Goal: Check status: Check status

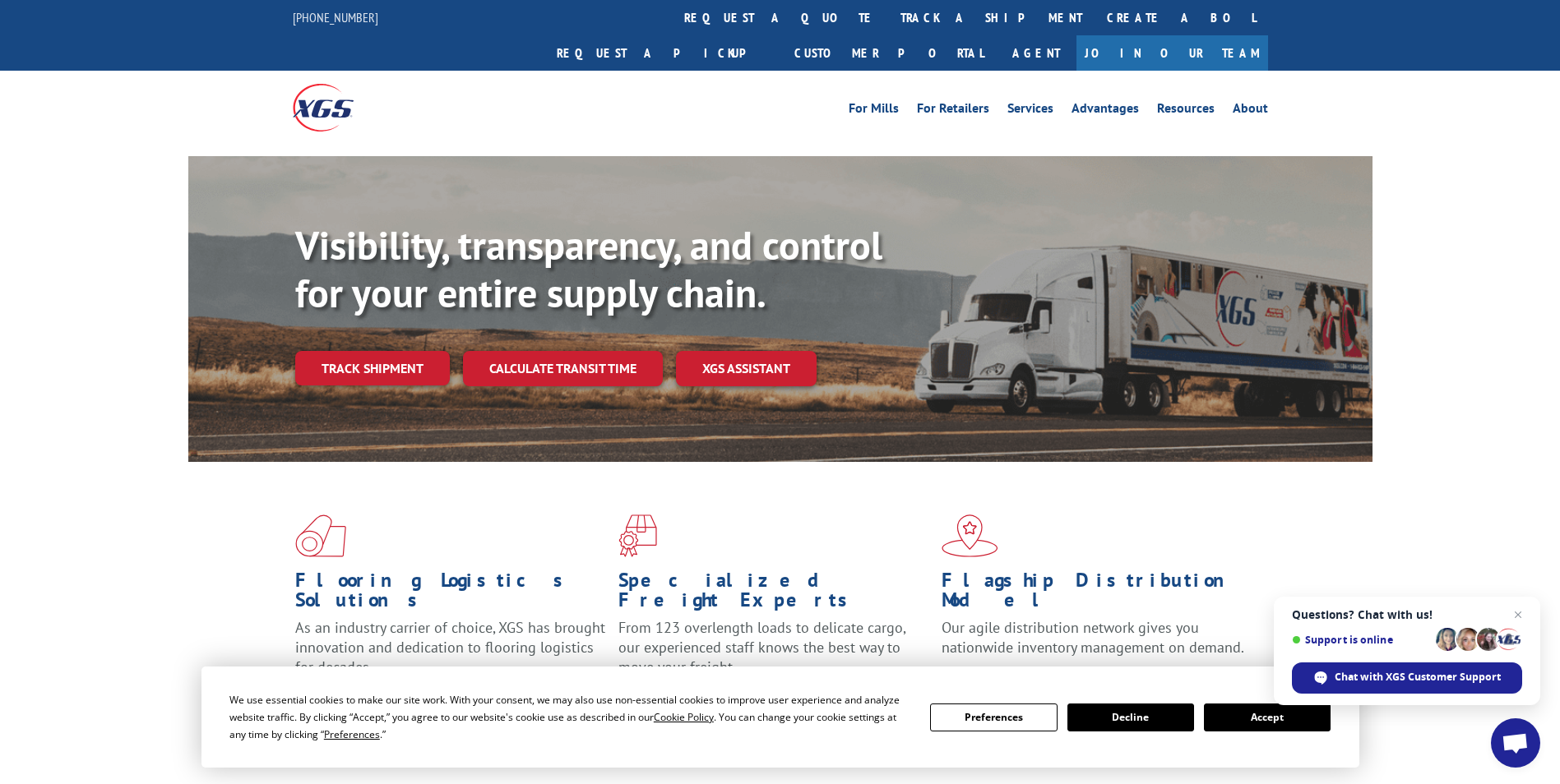
click at [1288, 721] on button "Accept" at bounding box center [1268, 718] width 127 height 28
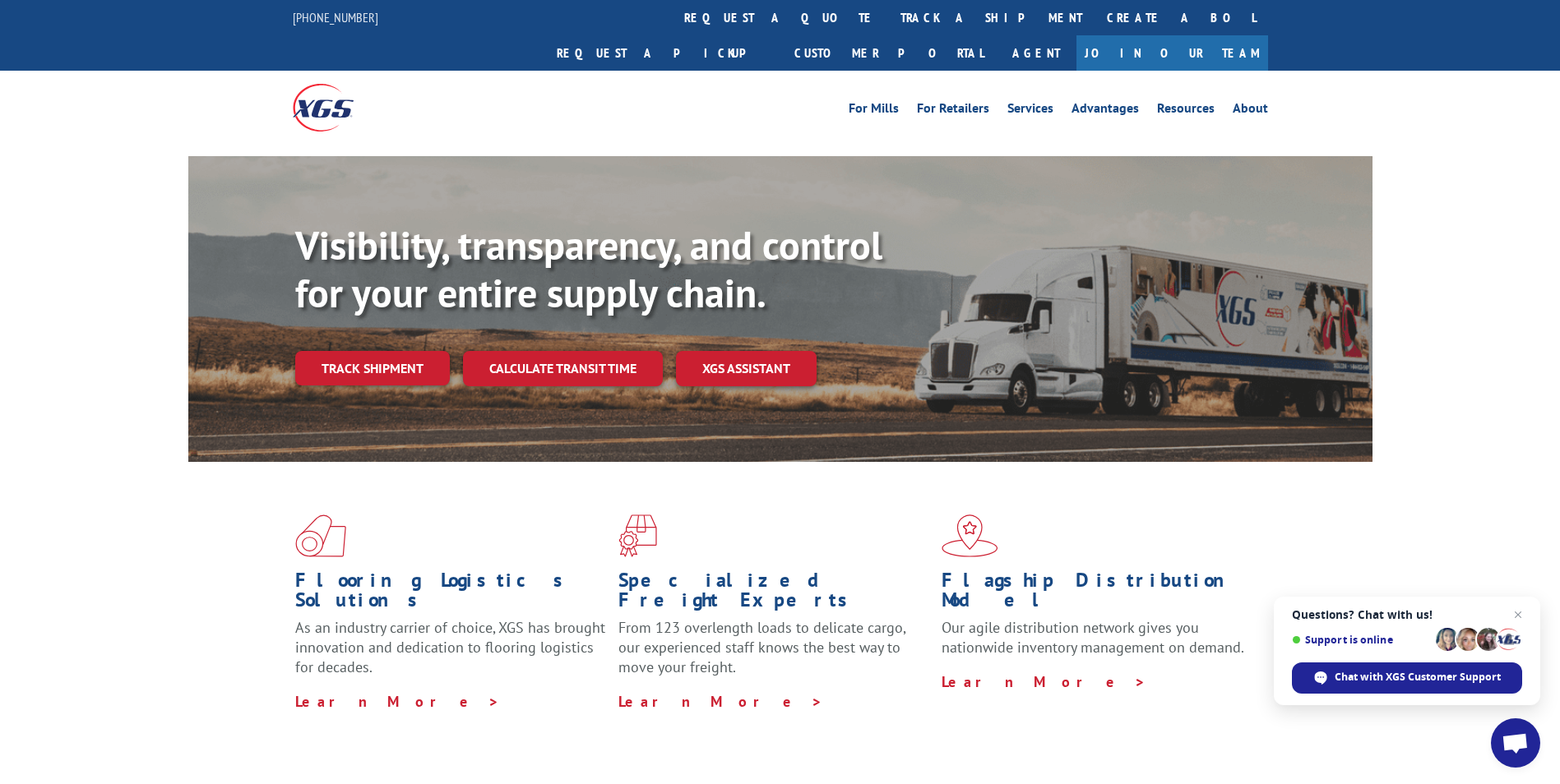
click at [889, 16] on link "track a shipment" at bounding box center [991, 17] width 206 height 36
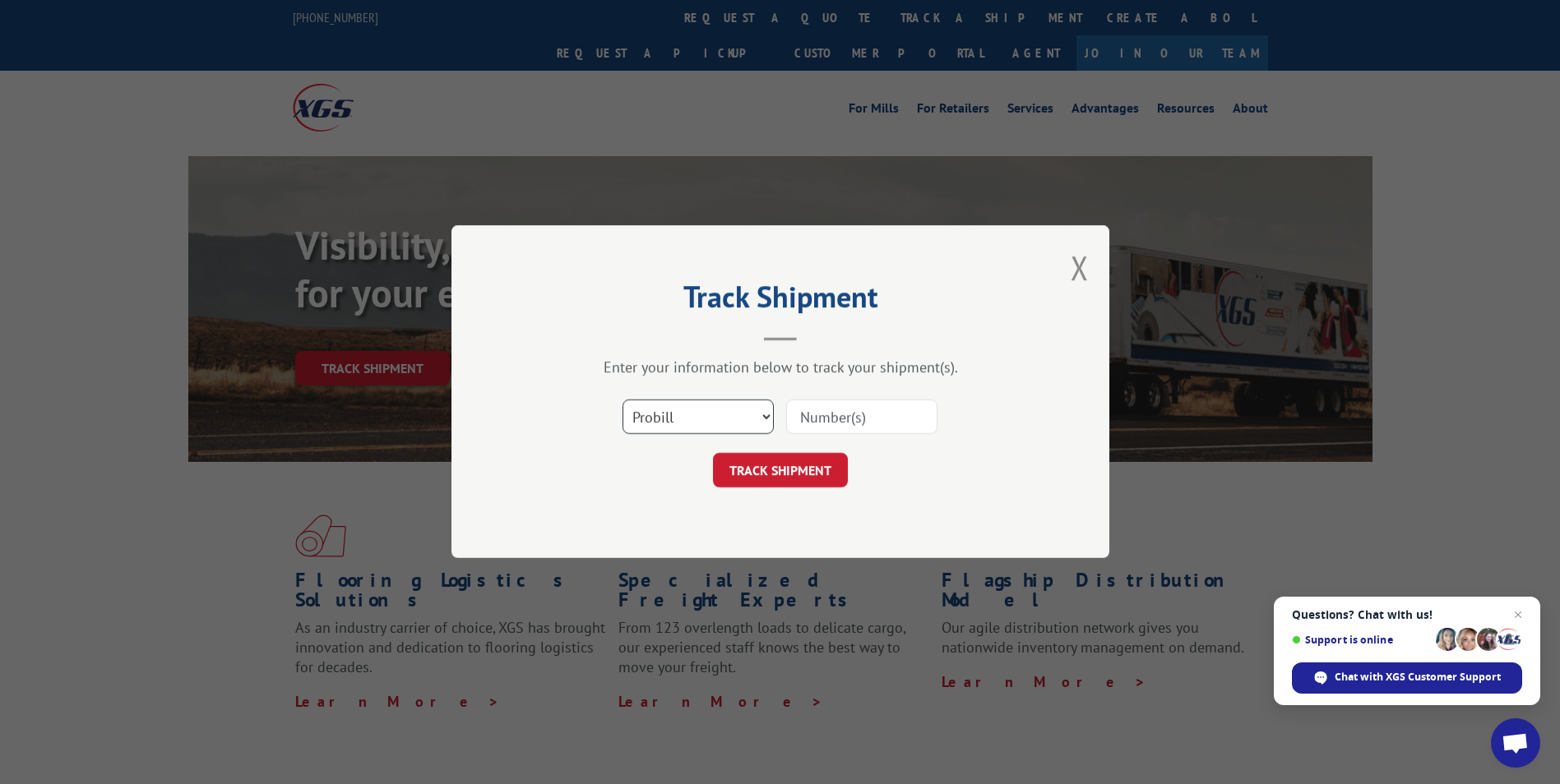
click at [712, 418] on select "Select category... Probill BOL PO" at bounding box center [698, 418] width 151 height 35
select select "bol"
click at [623, 401] on select "Select category... Probill BOL PO" at bounding box center [698, 418] width 151 height 35
click at [833, 423] on input at bounding box center [862, 418] width 151 height 35
type input "527846169"
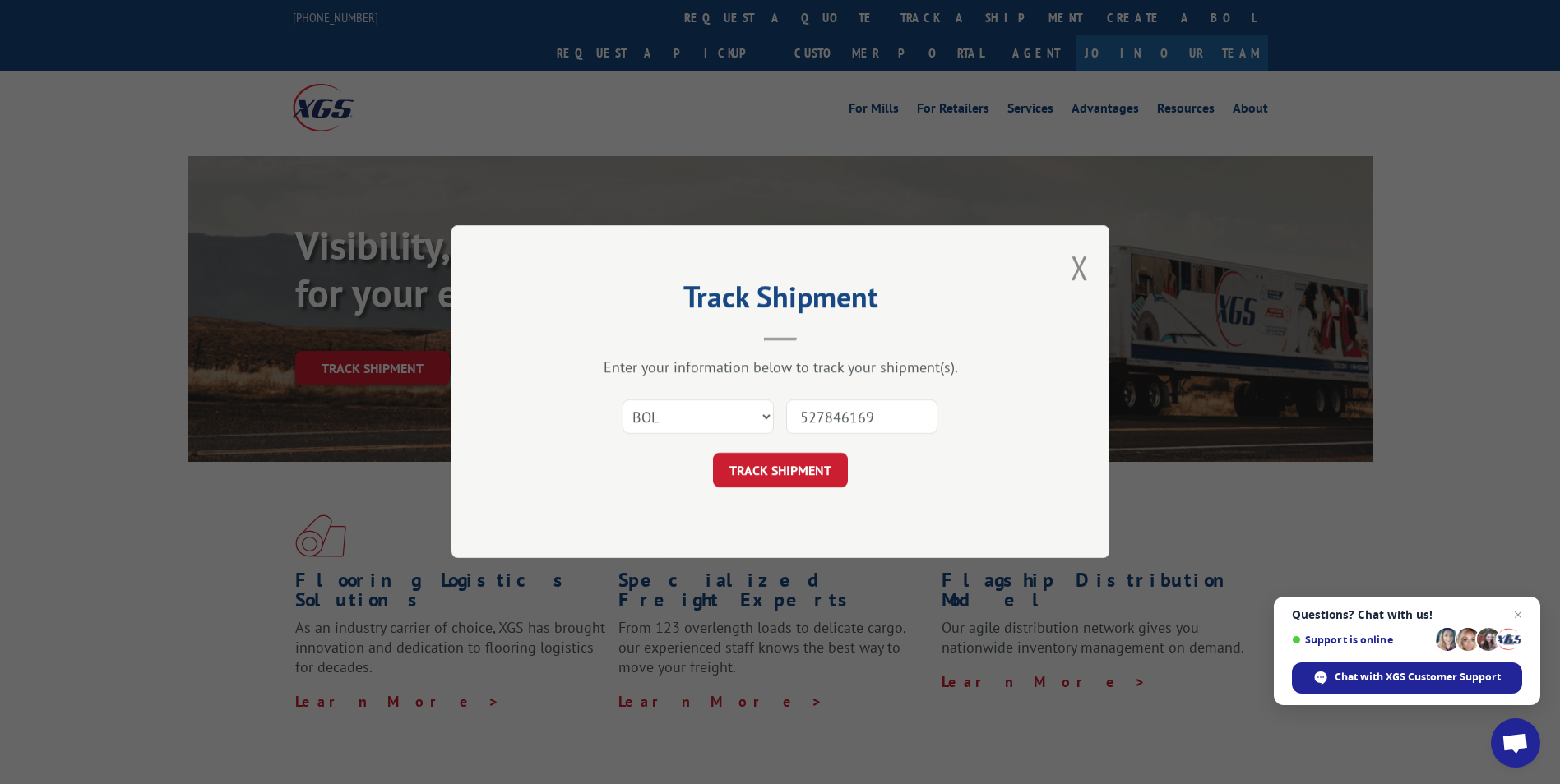
click at [778, 461] on button "TRACK SHIPMENT" at bounding box center [780, 471] width 135 height 35
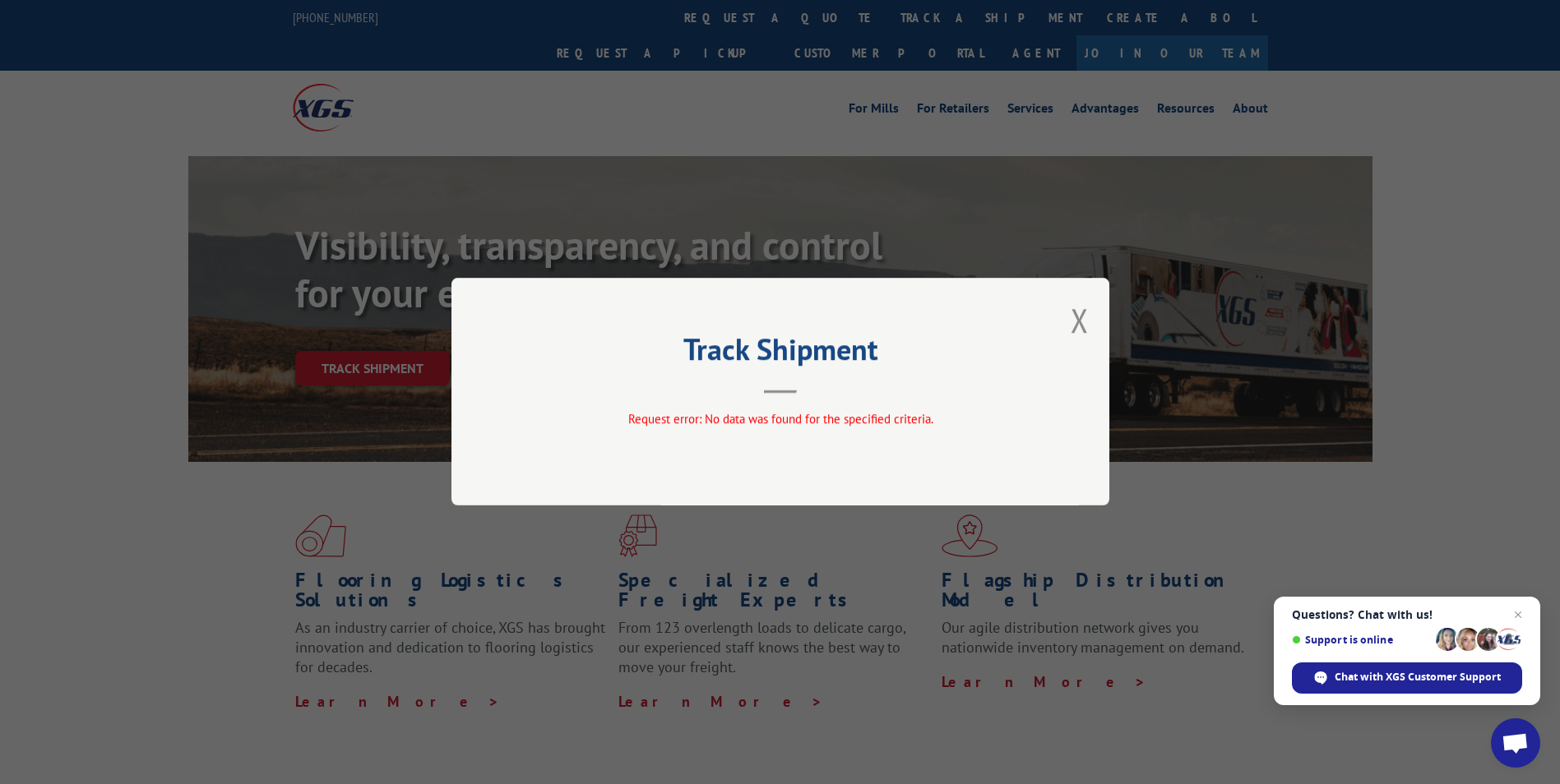
click at [1099, 319] on div "Track Shipment Request error: No data was found for the specified criteria." at bounding box center [780, 392] width 658 height 228
click at [1085, 330] on button "Close modal" at bounding box center [1080, 320] width 18 height 43
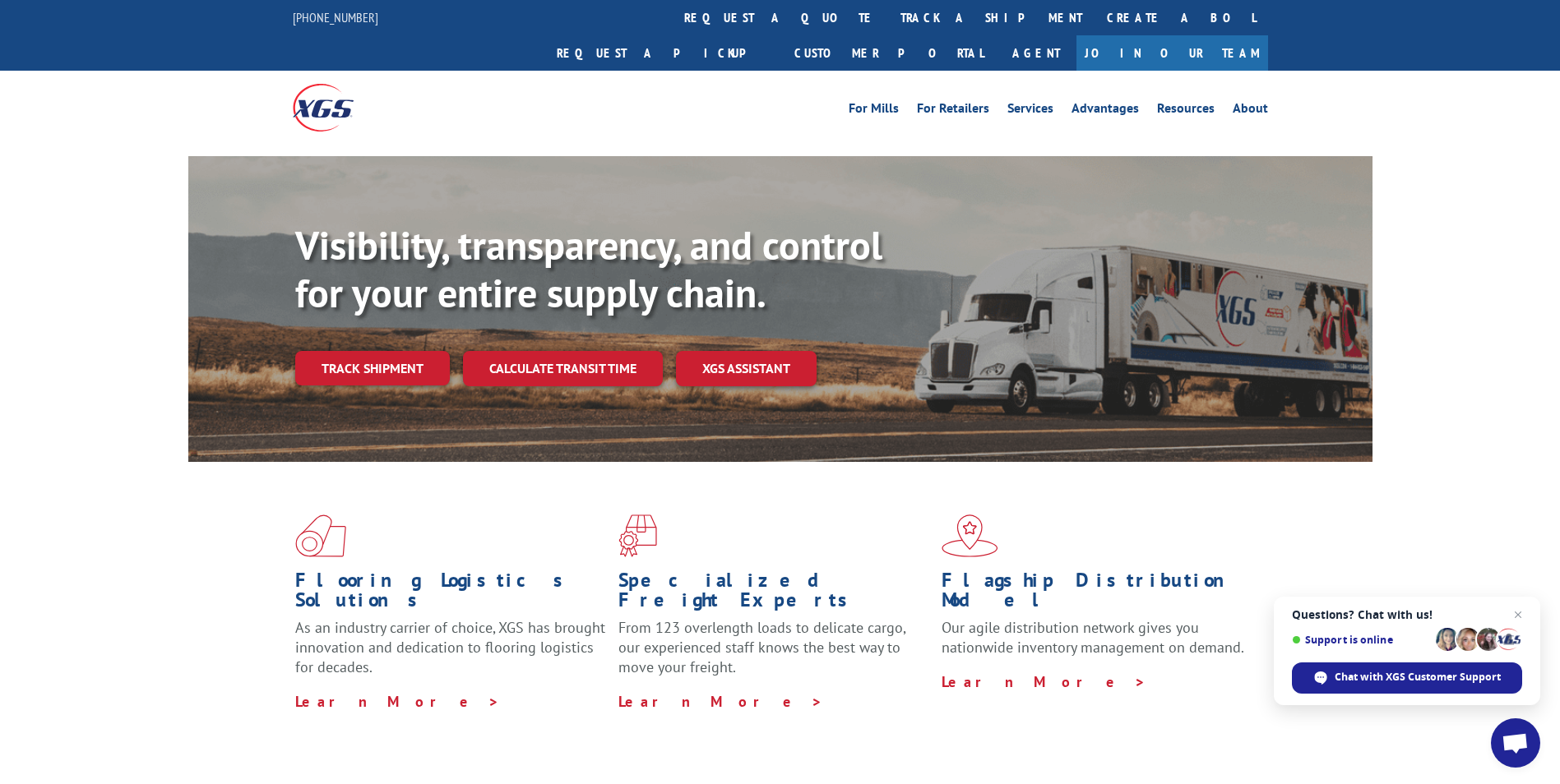
click at [889, 31] on link "track a shipment" at bounding box center [991, 17] width 206 height 36
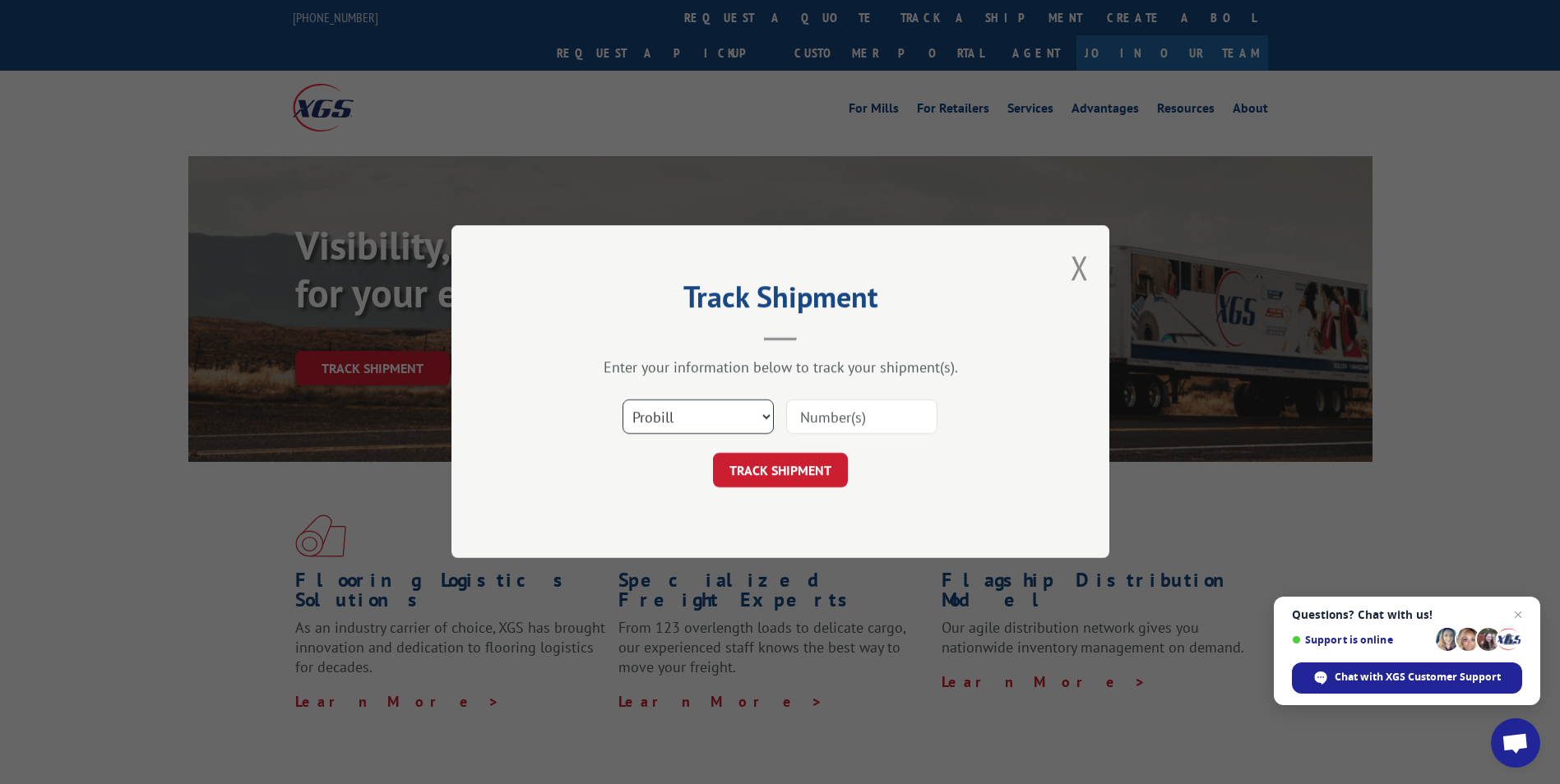
click at [765, 418] on select "Select category... Probill BOL PO" at bounding box center [698, 418] width 151 height 35
select select "bol"
click at [623, 401] on select "Select category... Probill BOL PO" at bounding box center [698, 418] width 151 height 35
click at [853, 410] on input at bounding box center [862, 418] width 151 height 35
type input "14622826"
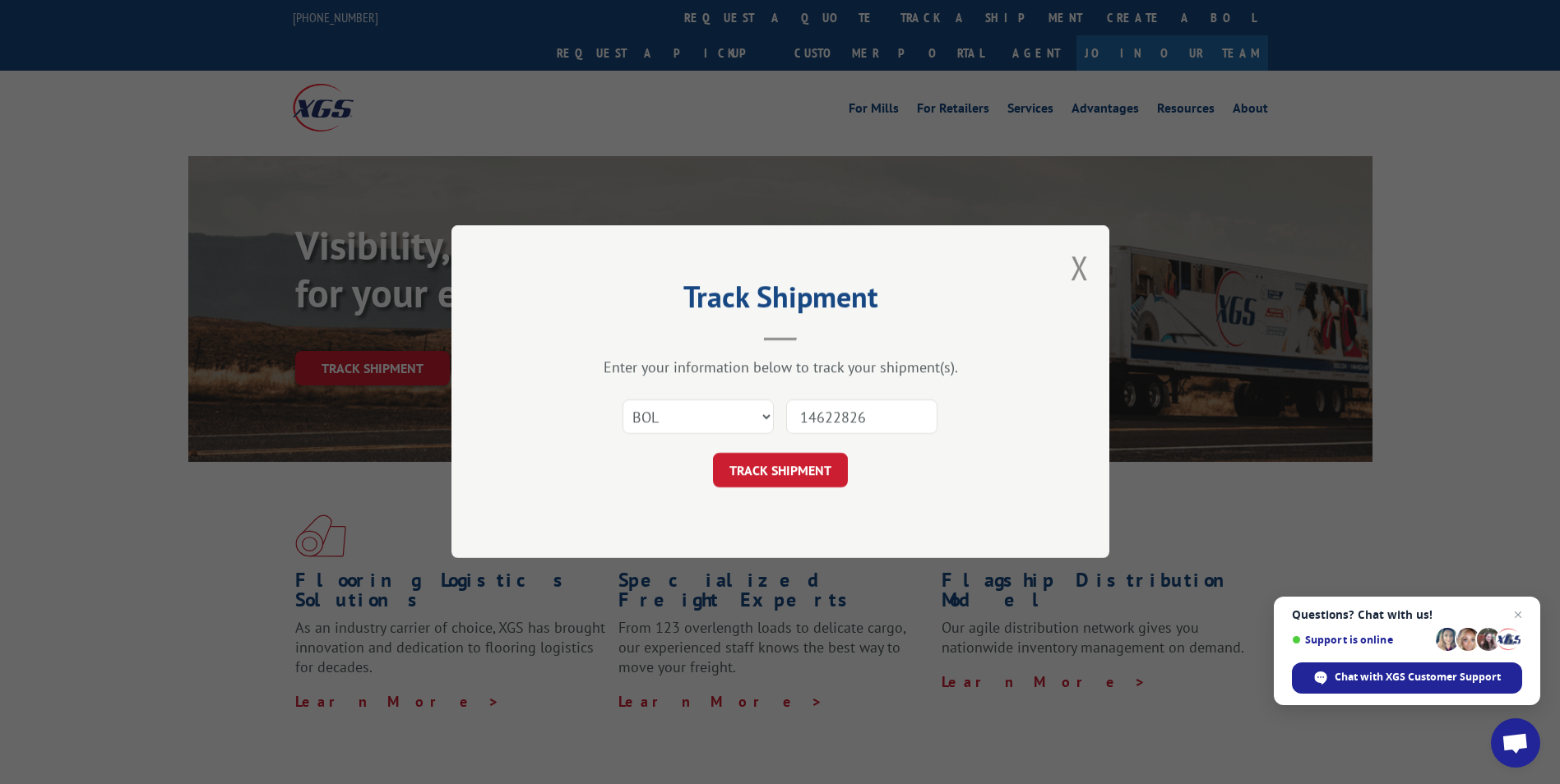
click at [780, 475] on button "TRACK SHIPMENT" at bounding box center [780, 471] width 135 height 35
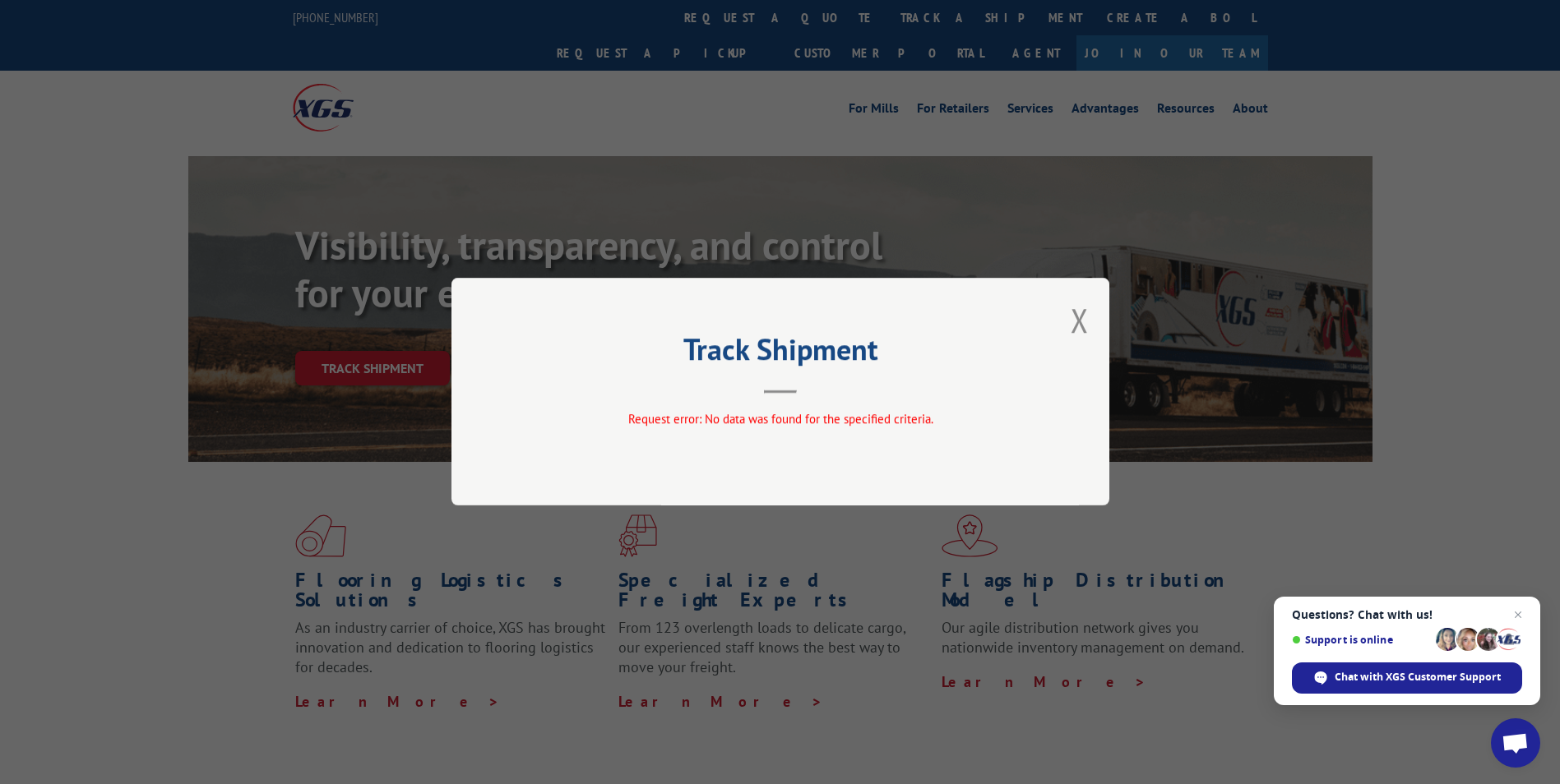
click at [796, 389] on header "Track Shipment" at bounding box center [781, 366] width 494 height 56
click at [755, 352] on h2 "Track Shipment" at bounding box center [781, 354] width 494 height 31
click at [1080, 330] on button "Close modal" at bounding box center [1080, 320] width 18 height 43
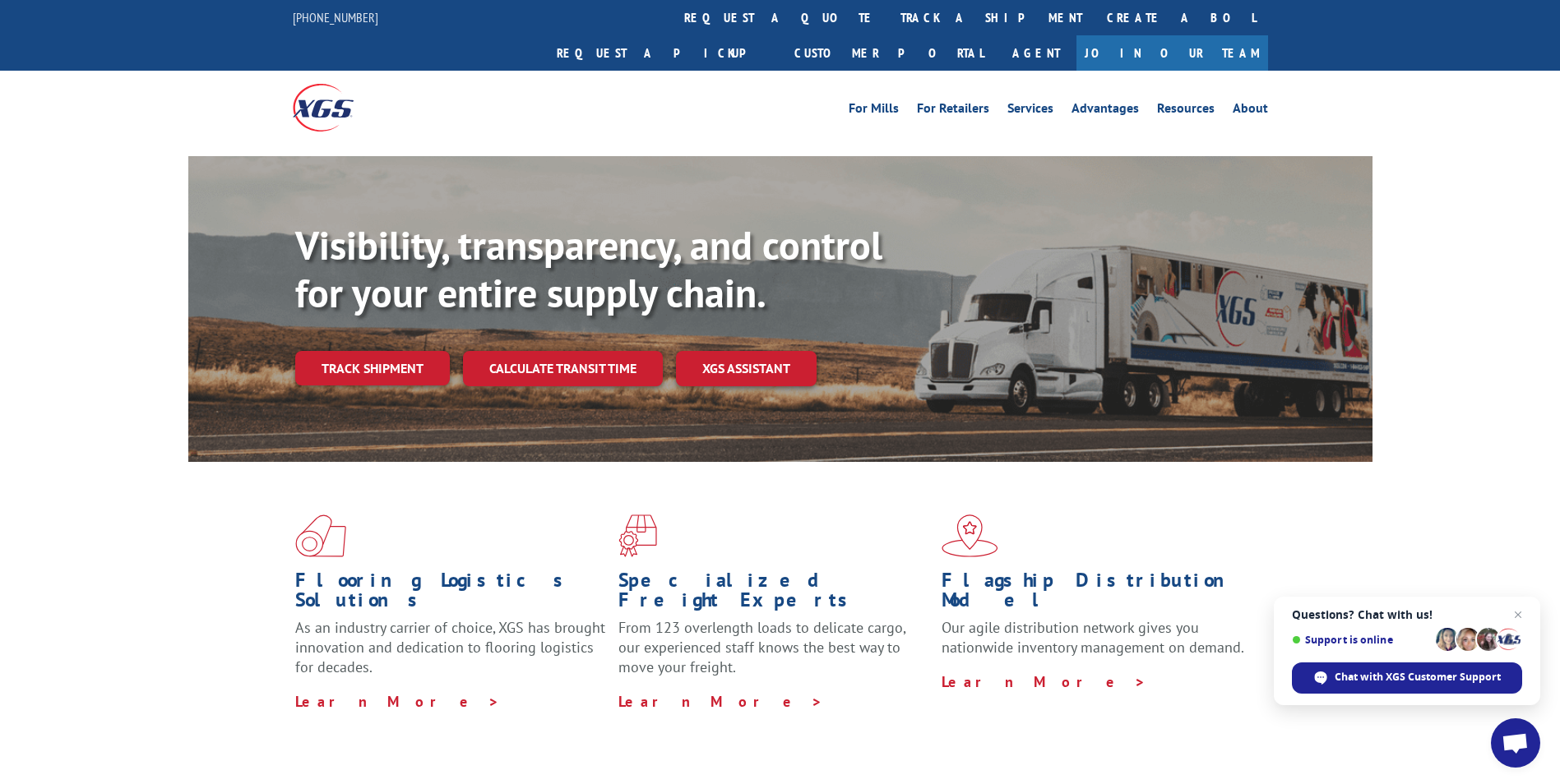
click at [889, 23] on link "track a shipment" at bounding box center [991, 17] width 206 height 36
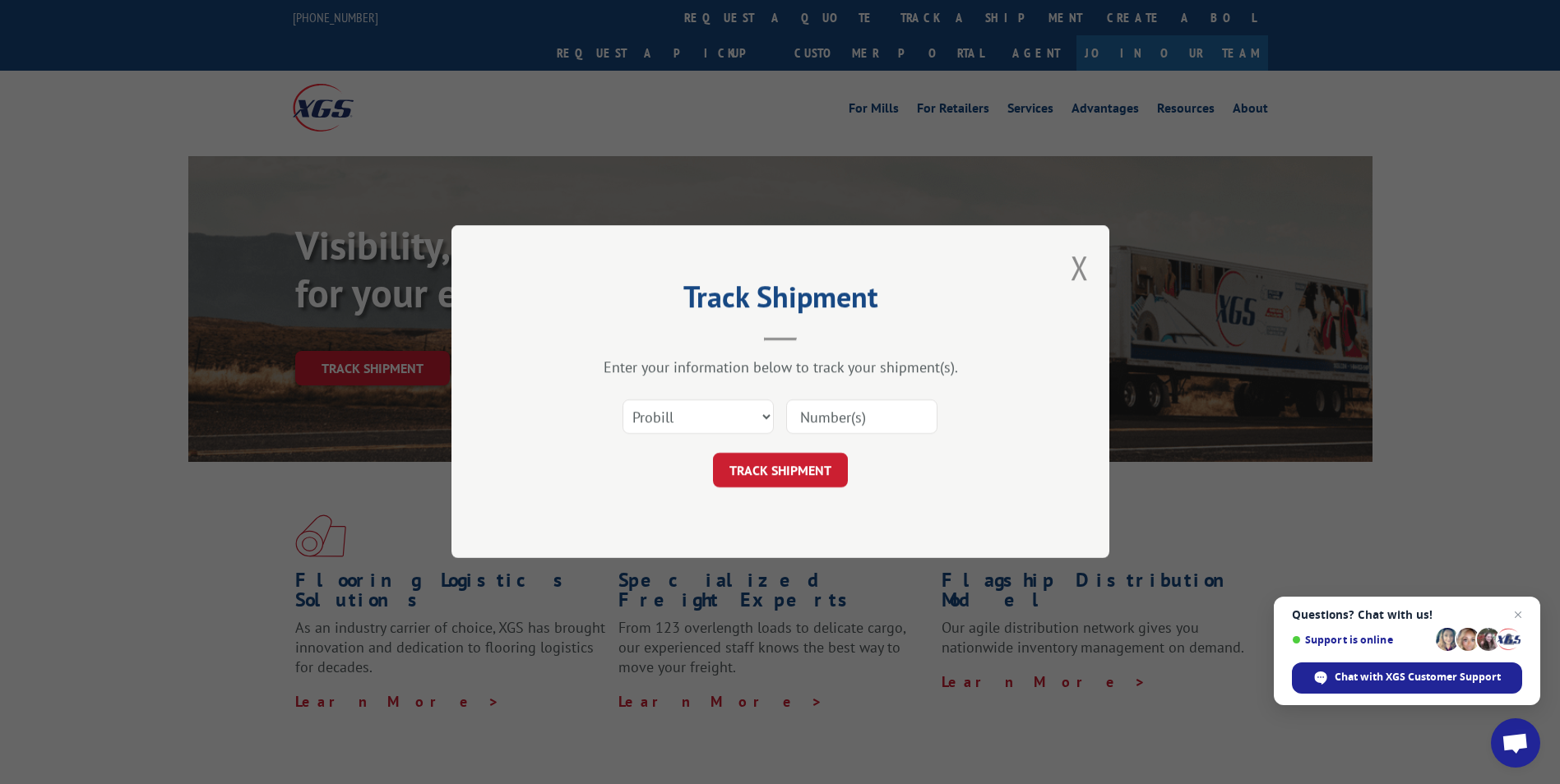
click at [839, 422] on input at bounding box center [862, 418] width 151 height 35
type input "527846169"
click at [827, 471] on button "TRACK SHIPMENT" at bounding box center [780, 471] width 135 height 35
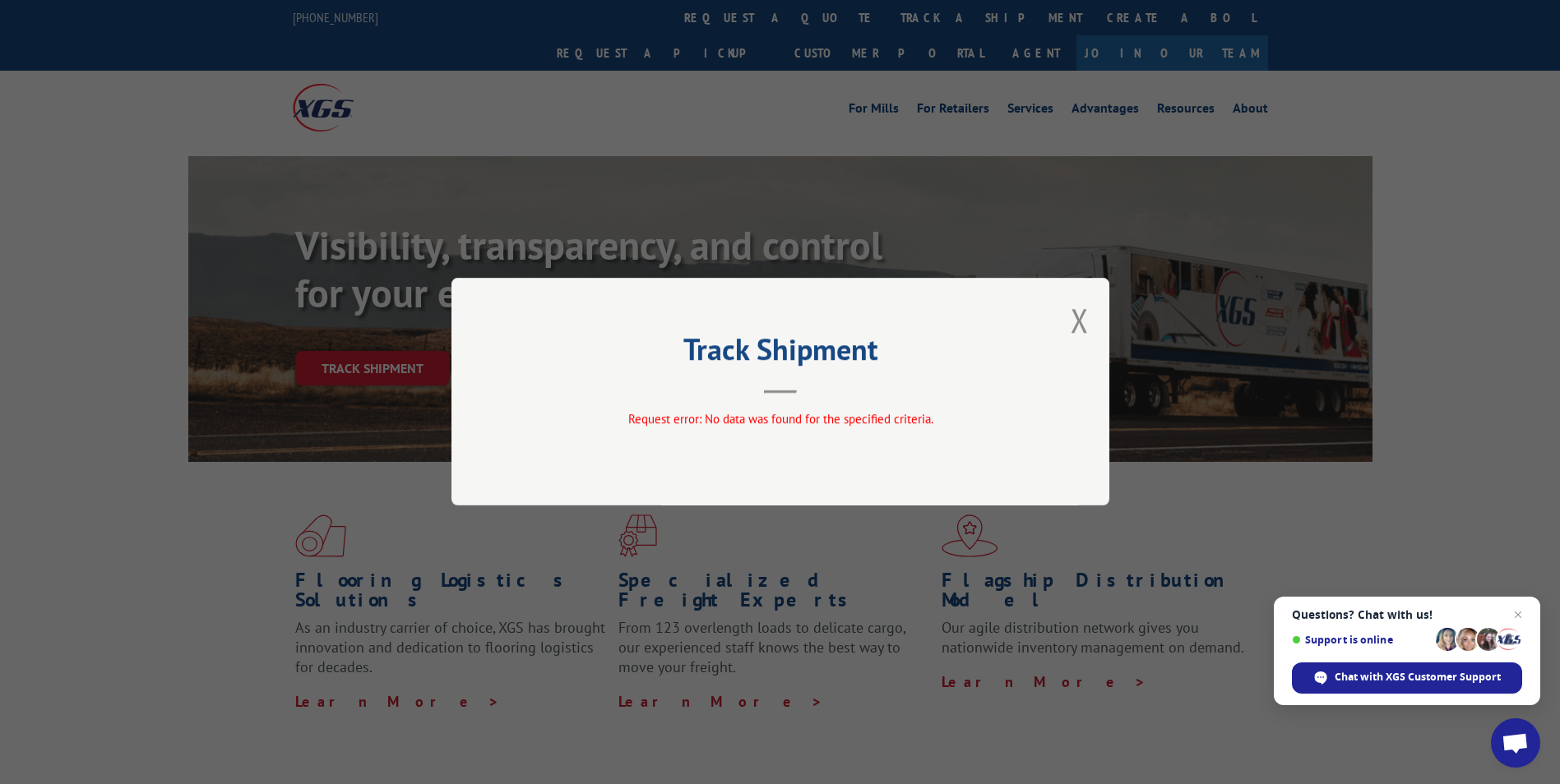
click at [1085, 325] on button "Close modal" at bounding box center [1080, 320] width 18 height 43
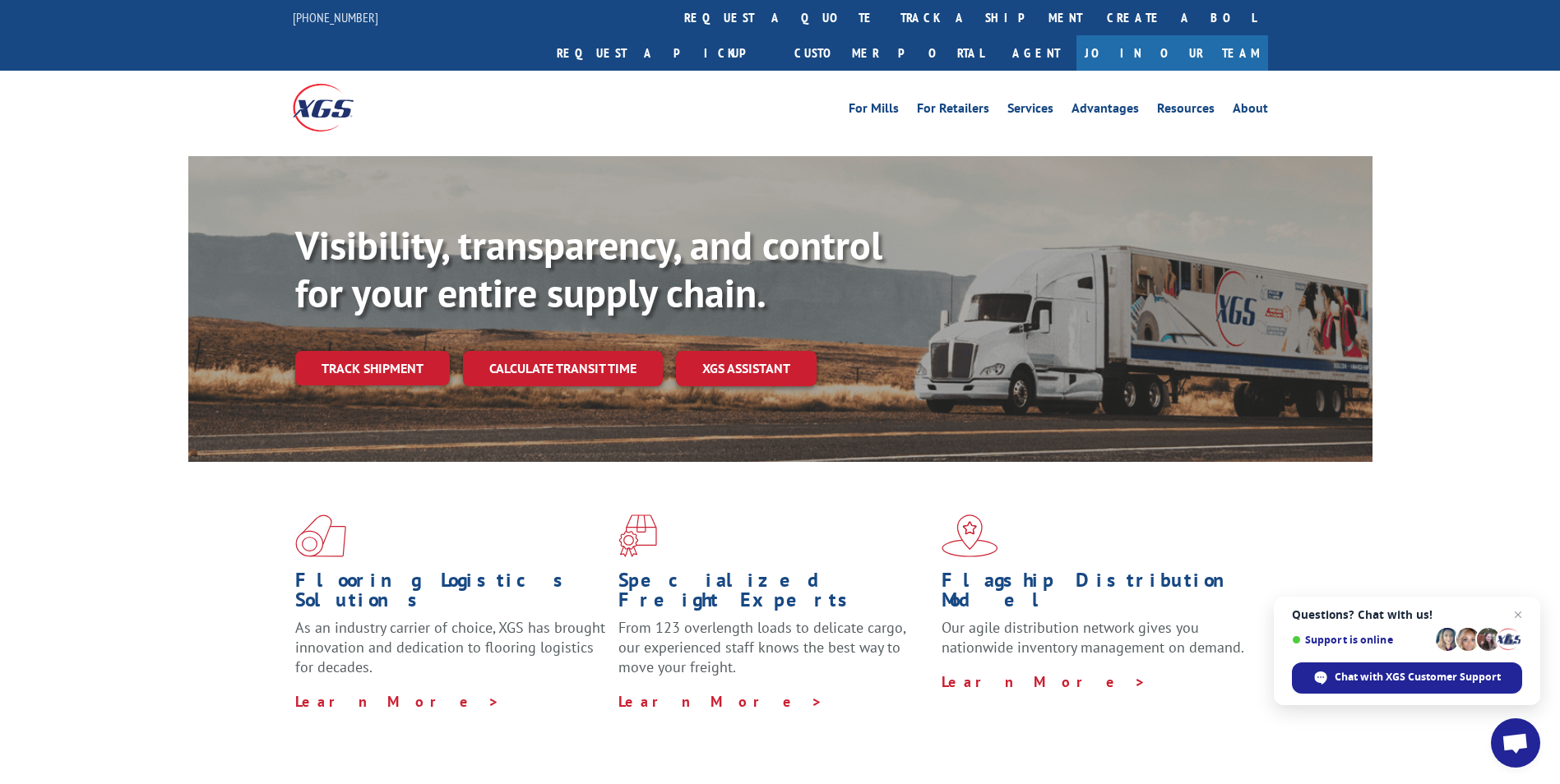
click at [889, 30] on link "track a shipment" at bounding box center [991, 17] width 206 height 36
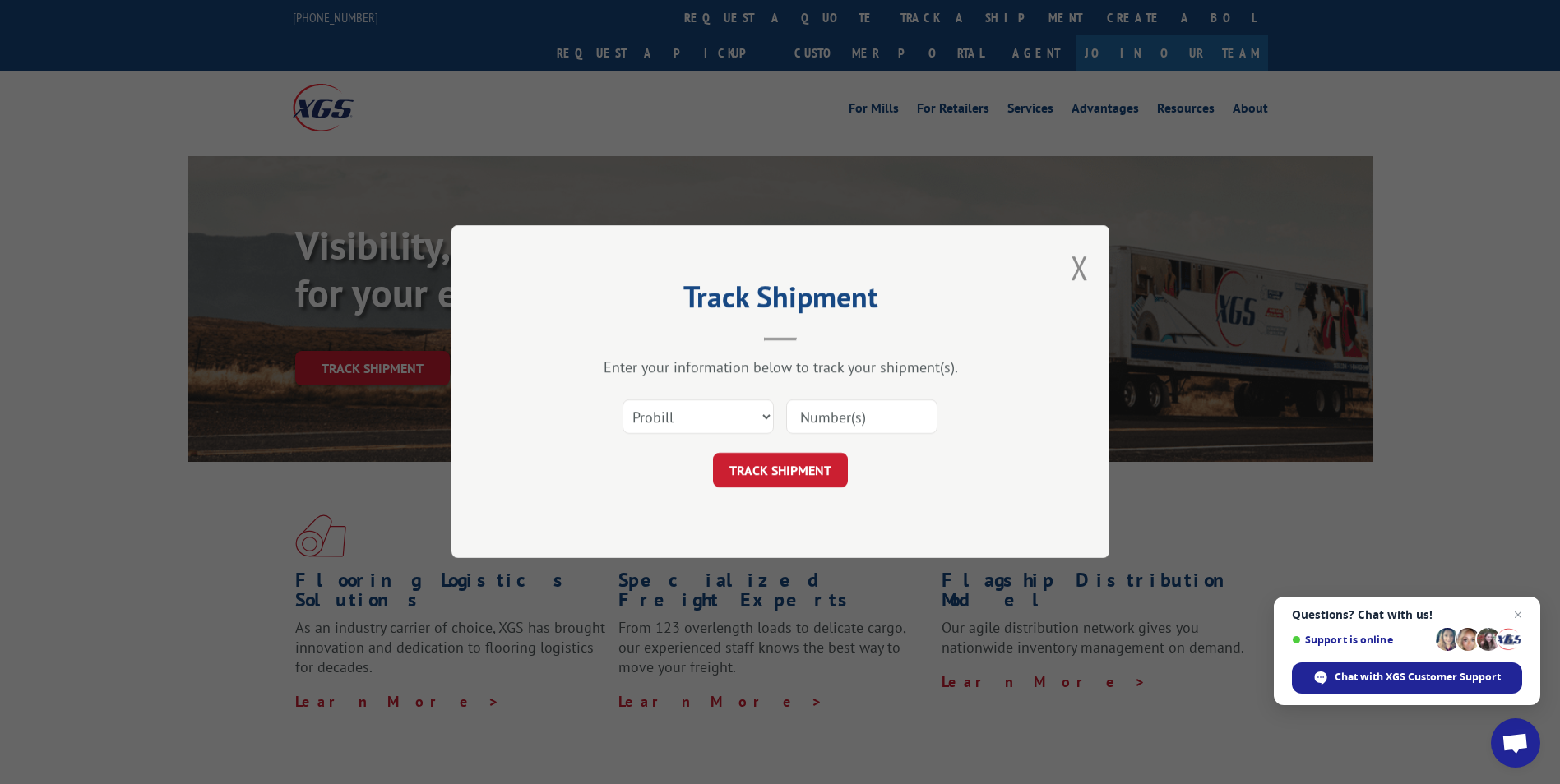
click at [859, 414] on input at bounding box center [862, 418] width 151 height 35
type input "14622826"
click at [788, 487] on button "TRACK SHIPMENT" at bounding box center [780, 471] width 135 height 35
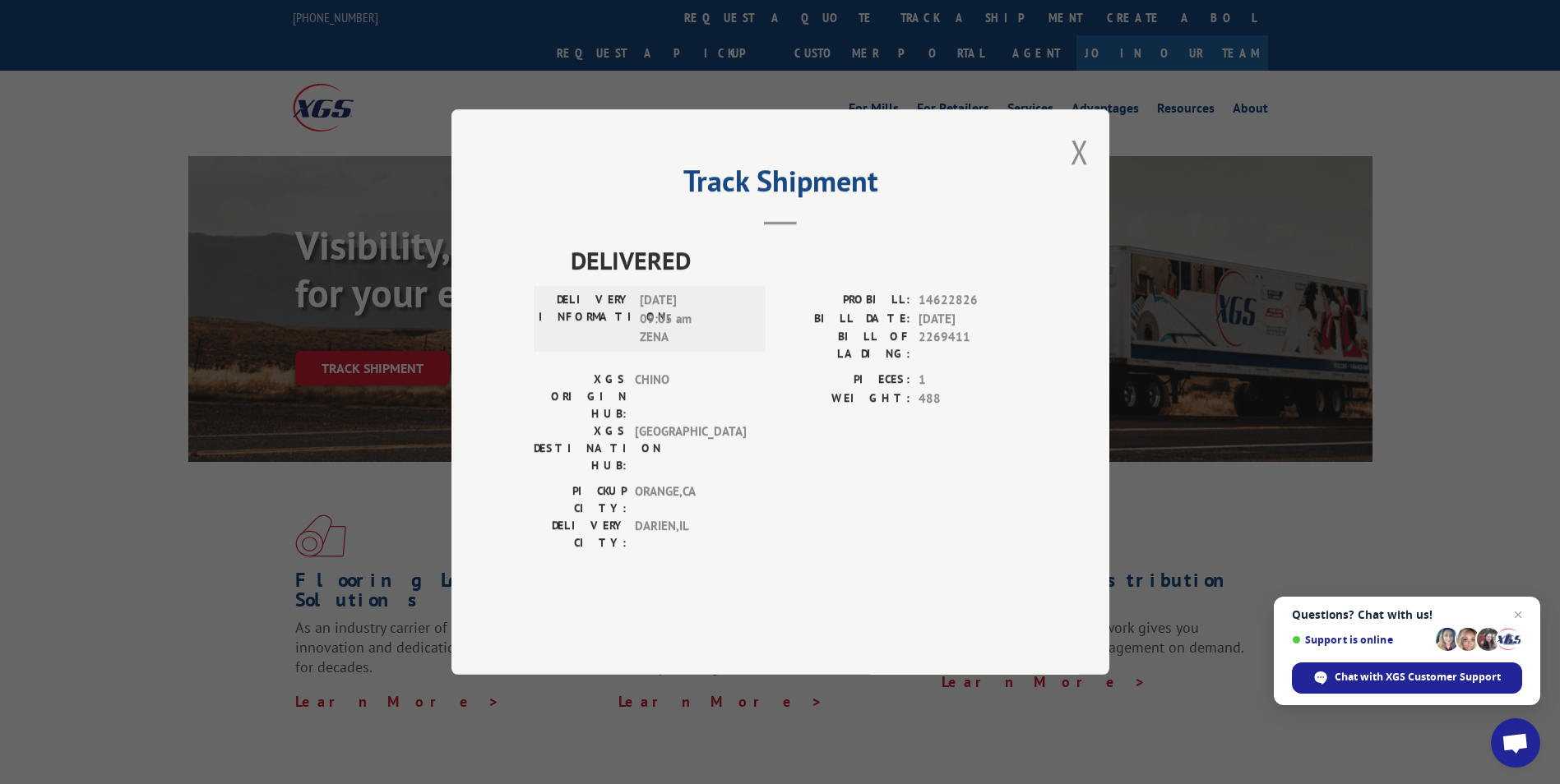
click at [1082, 174] on button "Close modal" at bounding box center [1080, 151] width 18 height 43
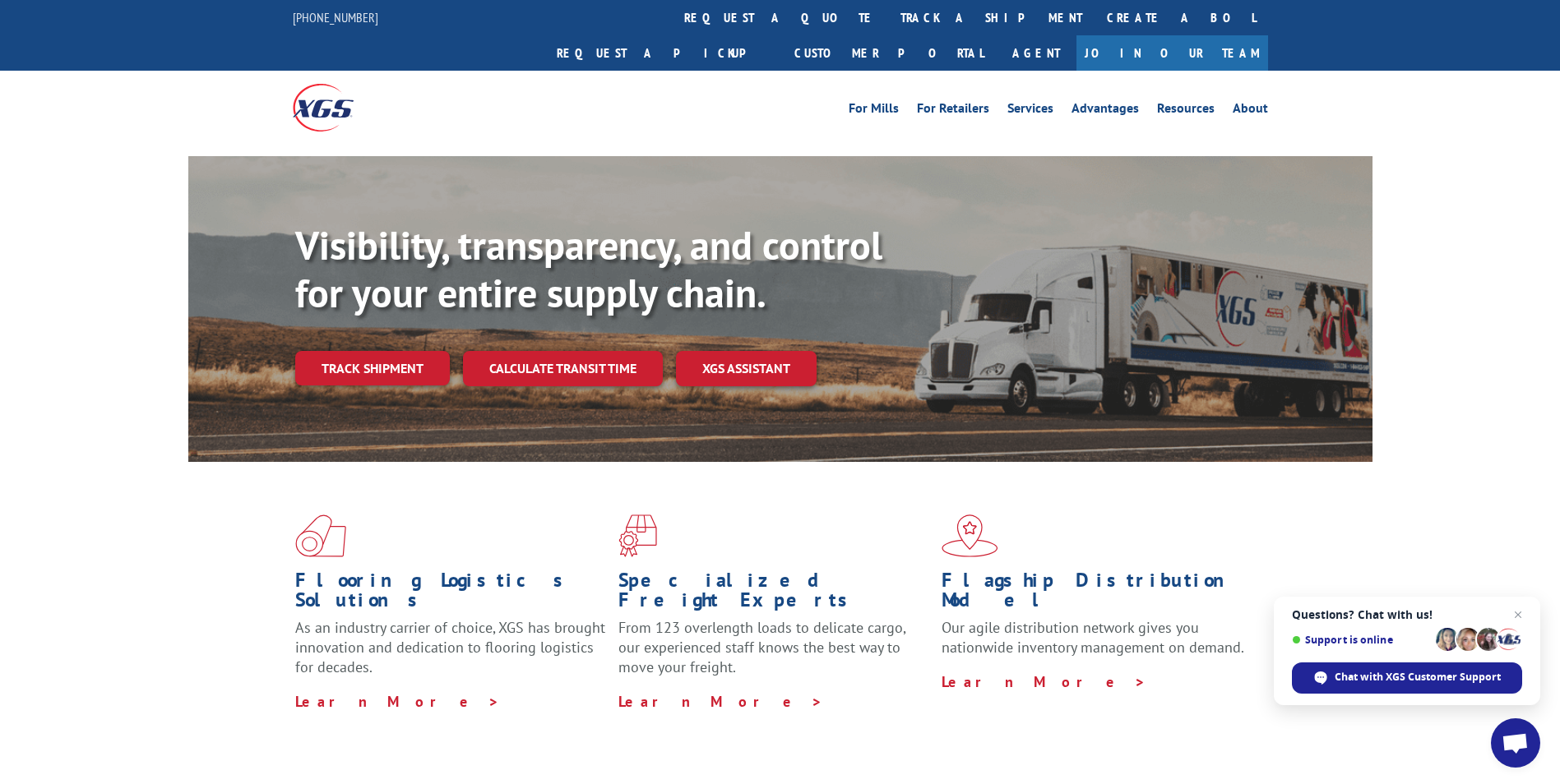
click at [1082, 222] on div "Visibility, transparency, and control for your entire supply chain. Track shipm…" at bounding box center [834, 336] width 1077 height 229
click at [351, 351] on link "Track shipment" at bounding box center [373, 369] width 155 height 35
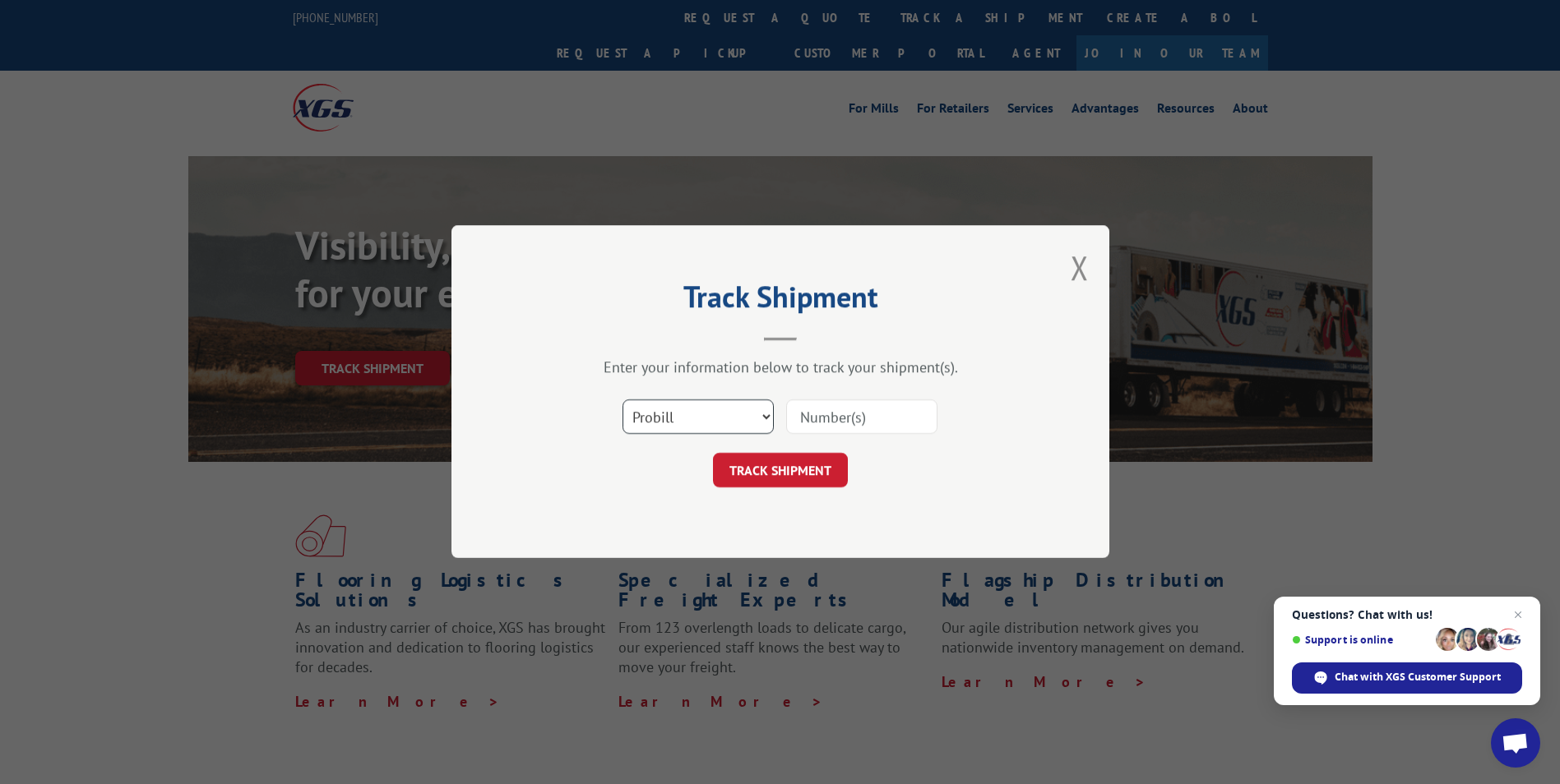
click at [760, 415] on select "Select category... Probill BOL PO" at bounding box center [698, 418] width 151 height 35
select select "po"
click at [623, 401] on select "Select category... Probill BOL PO" at bounding box center [698, 418] width 151 height 35
click at [829, 411] on input at bounding box center [862, 418] width 151 height 35
type input "14622826"
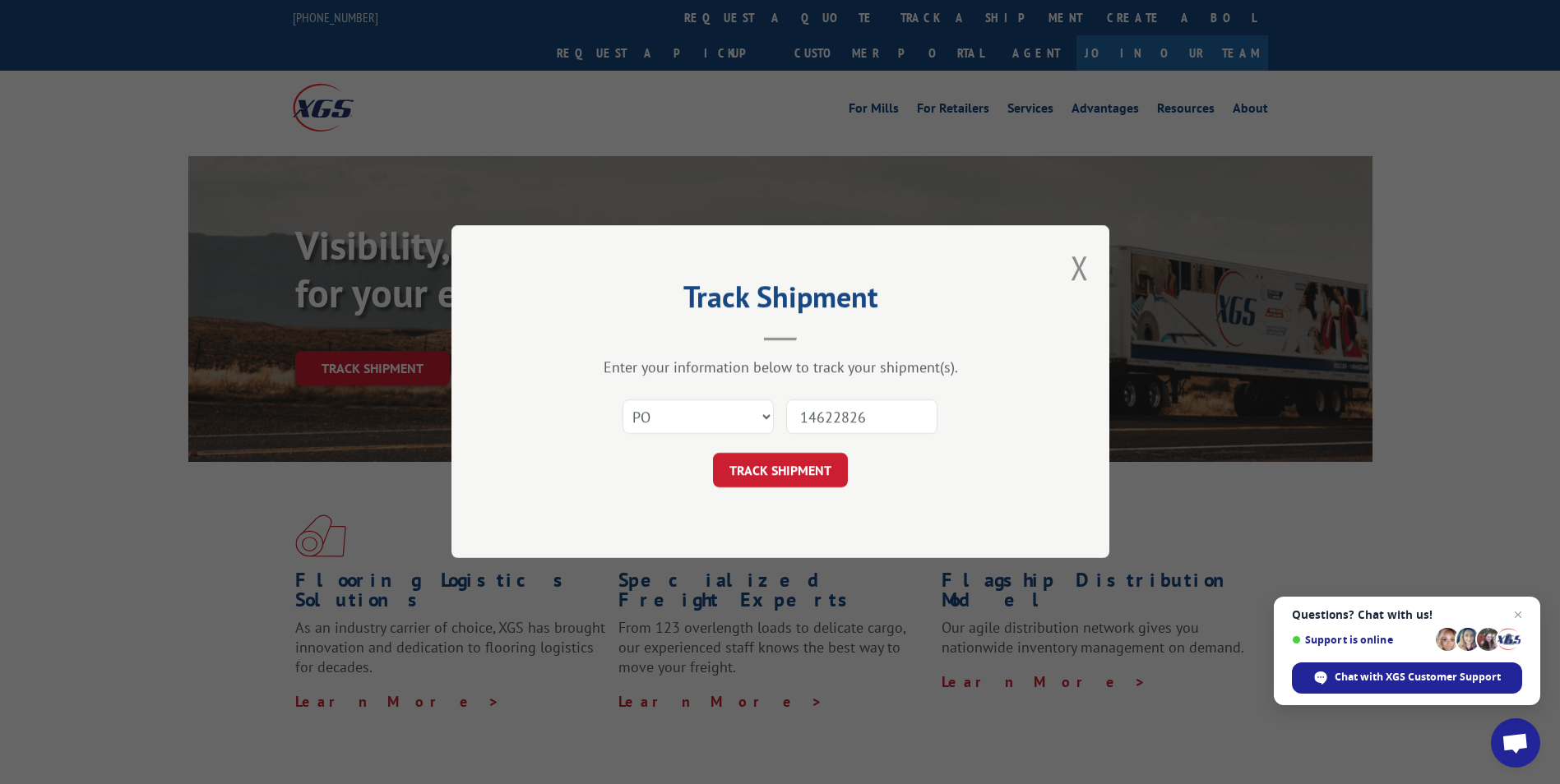
click button "TRACK SHIPMENT" at bounding box center [780, 471] width 135 height 35
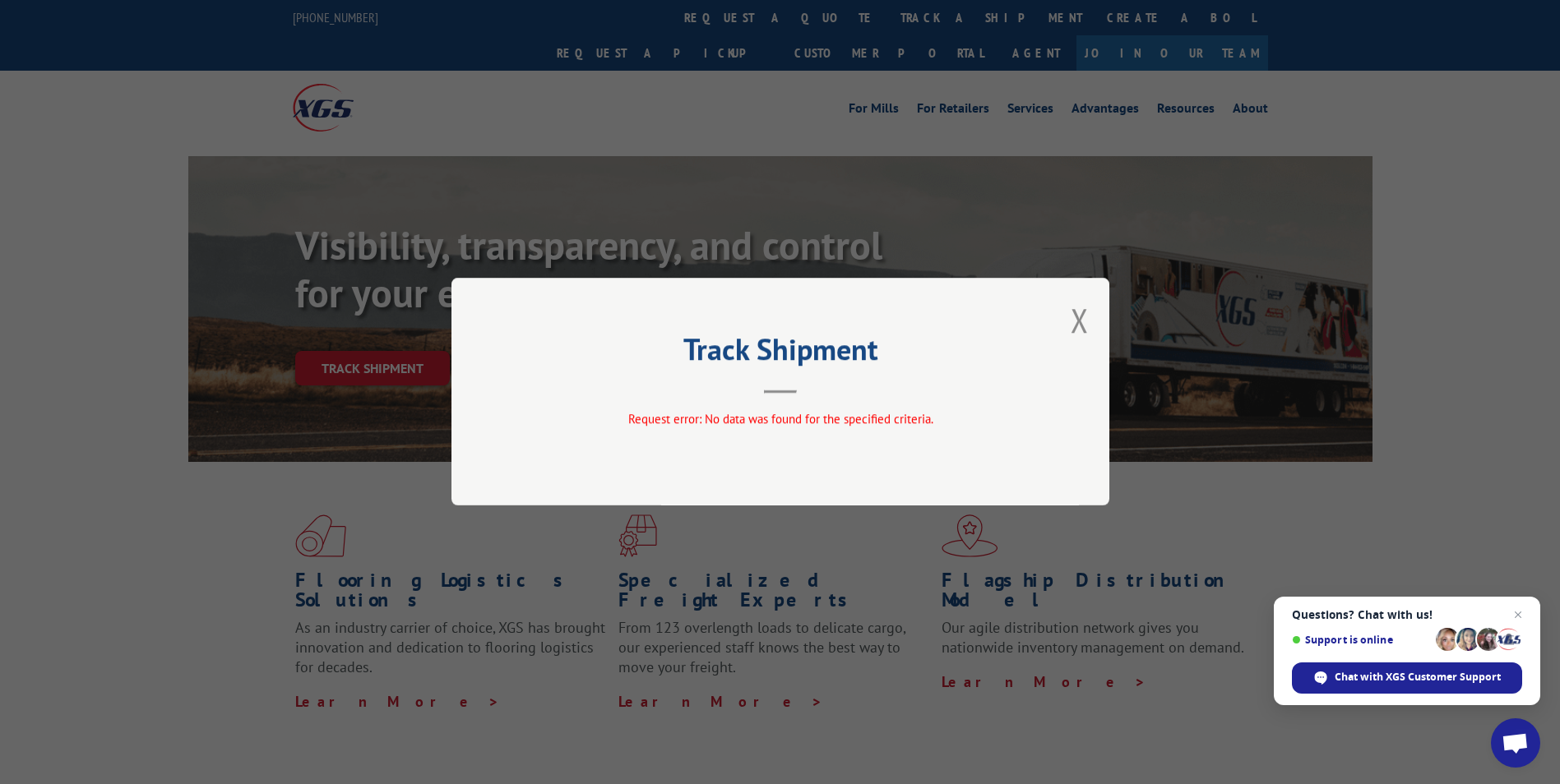
click at [1090, 319] on div "Track Shipment Request error: No data was found for the specified criteria." at bounding box center [780, 392] width 658 height 228
click at [1090, 307] on div "Track Shipment Request error: No data was found for the specified criteria." at bounding box center [780, 392] width 658 height 228
